Goal: Find contact information: Find contact information

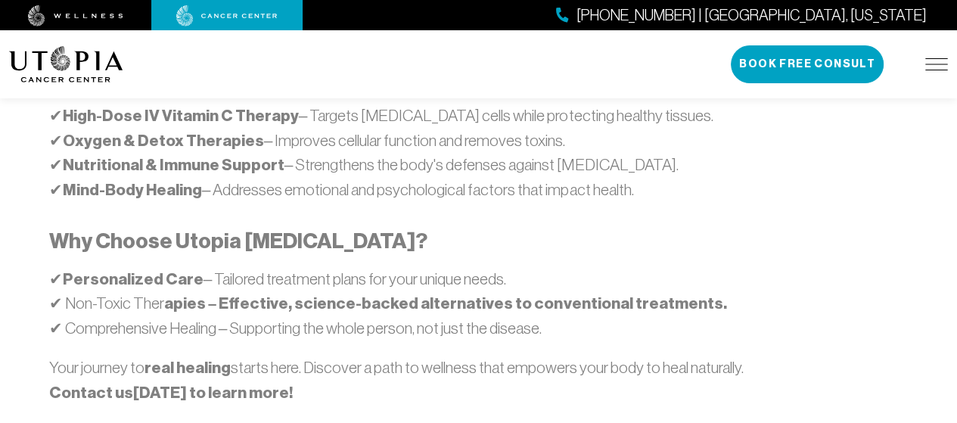
scroll to position [1060, 0]
click at [84, 383] on link "Contact us" at bounding box center [91, 393] width 84 height 20
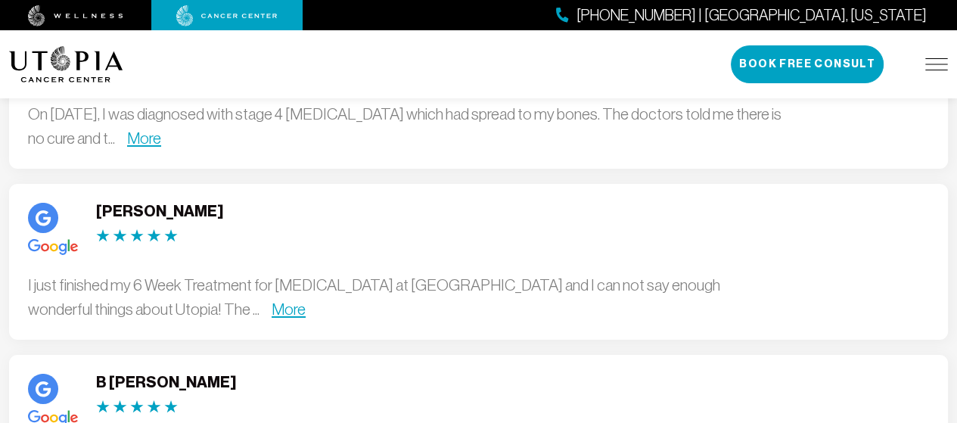
scroll to position [4237, 0]
click at [272, 300] on link "More" at bounding box center [289, 308] width 34 height 17
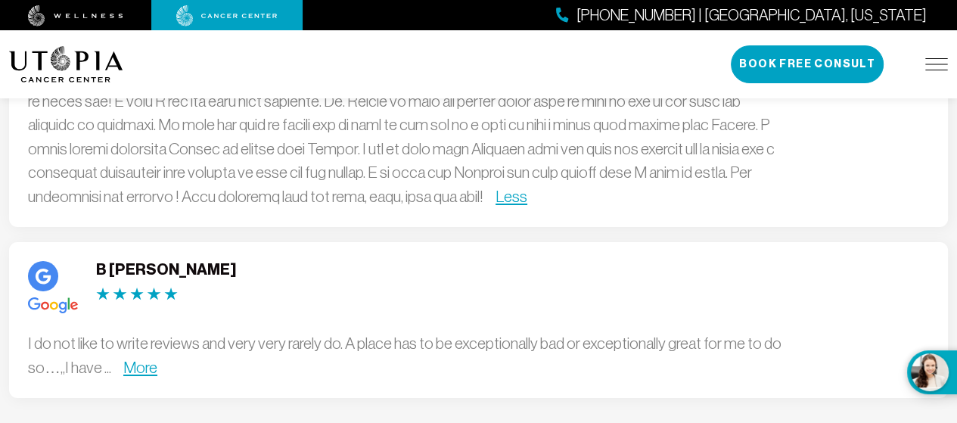
scroll to position [4540, 0]
click at [141, 359] on link "More" at bounding box center [140, 367] width 34 height 17
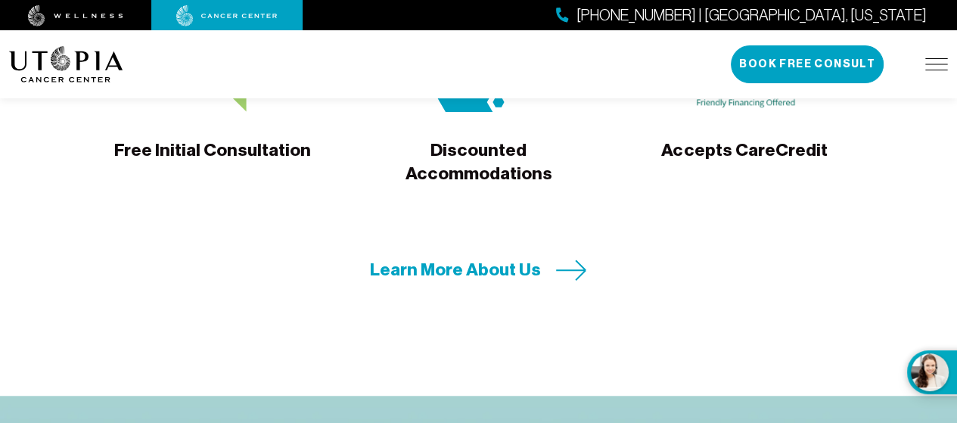
scroll to position [5901, 0]
